Goal: Contribute content

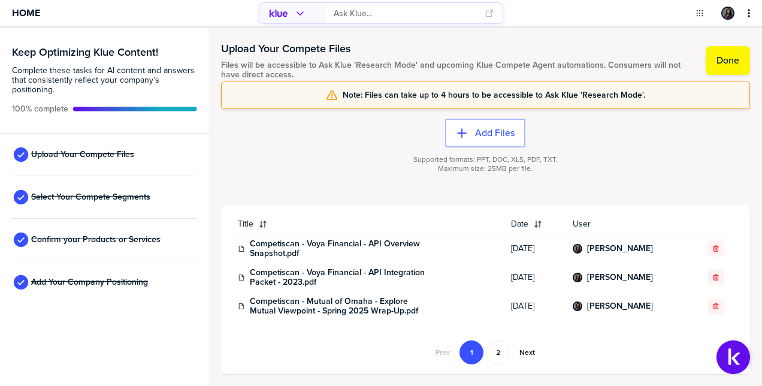
scroll to position [650, 0]
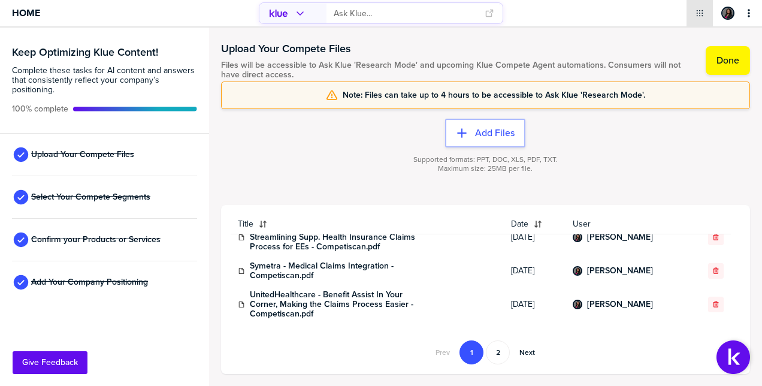
click at [707, 14] on div "primary" at bounding box center [699, 13] width 26 height 26
click at [477, 138] on label "Add Files" at bounding box center [495, 133] width 40 height 12
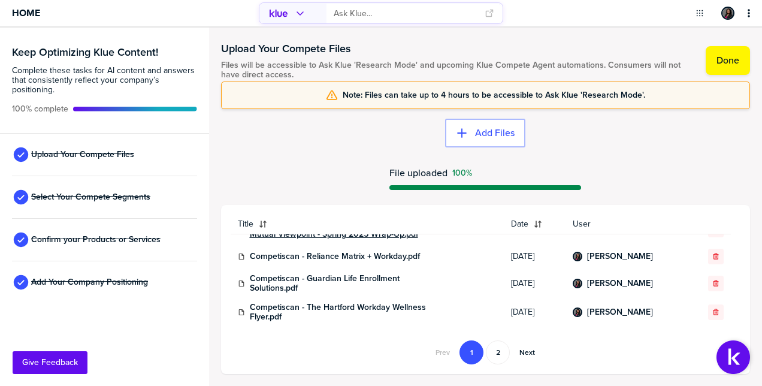
scroll to position [0, 0]
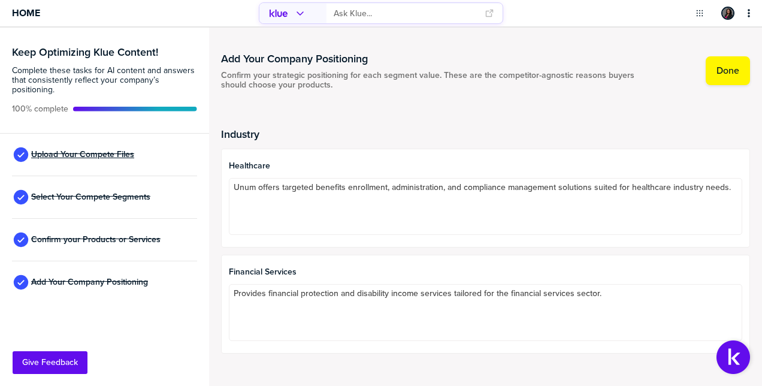
click at [103, 158] on span "Upload Your Compete Files" at bounding box center [82, 155] width 103 height 10
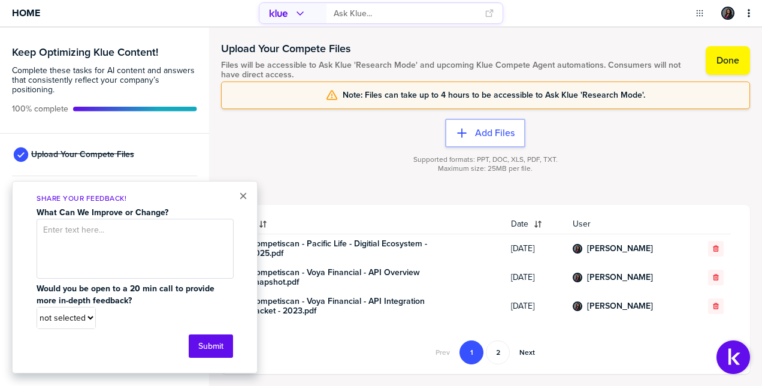
click at [248, 201] on div "× Share Your Feedback! What Can We Improve or Change? Would you be open to a 20…" at bounding box center [135, 277] width 246 height 192
click at [237, 196] on div "× Share Your Feedback! What Can We Improve or Change? Would you be open to a 20…" at bounding box center [135, 277] width 246 height 192
click at [521, 133] on button "Add Files" at bounding box center [485, 133] width 80 height 29
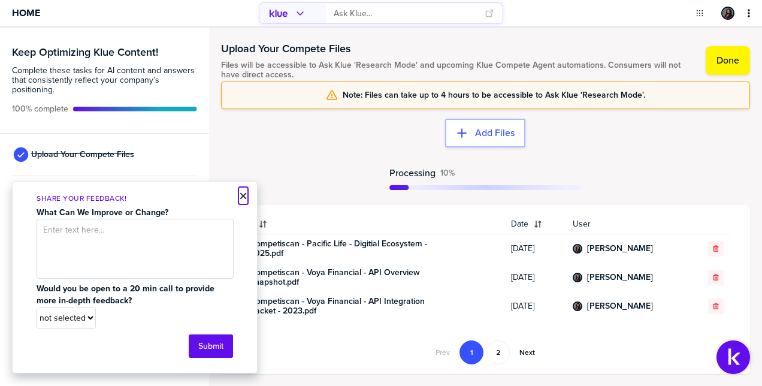
click at [242, 194] on button "×" at bounding box center [243, 196] width 8 height 14
